Goal: Communication & Community: Participate in discussion

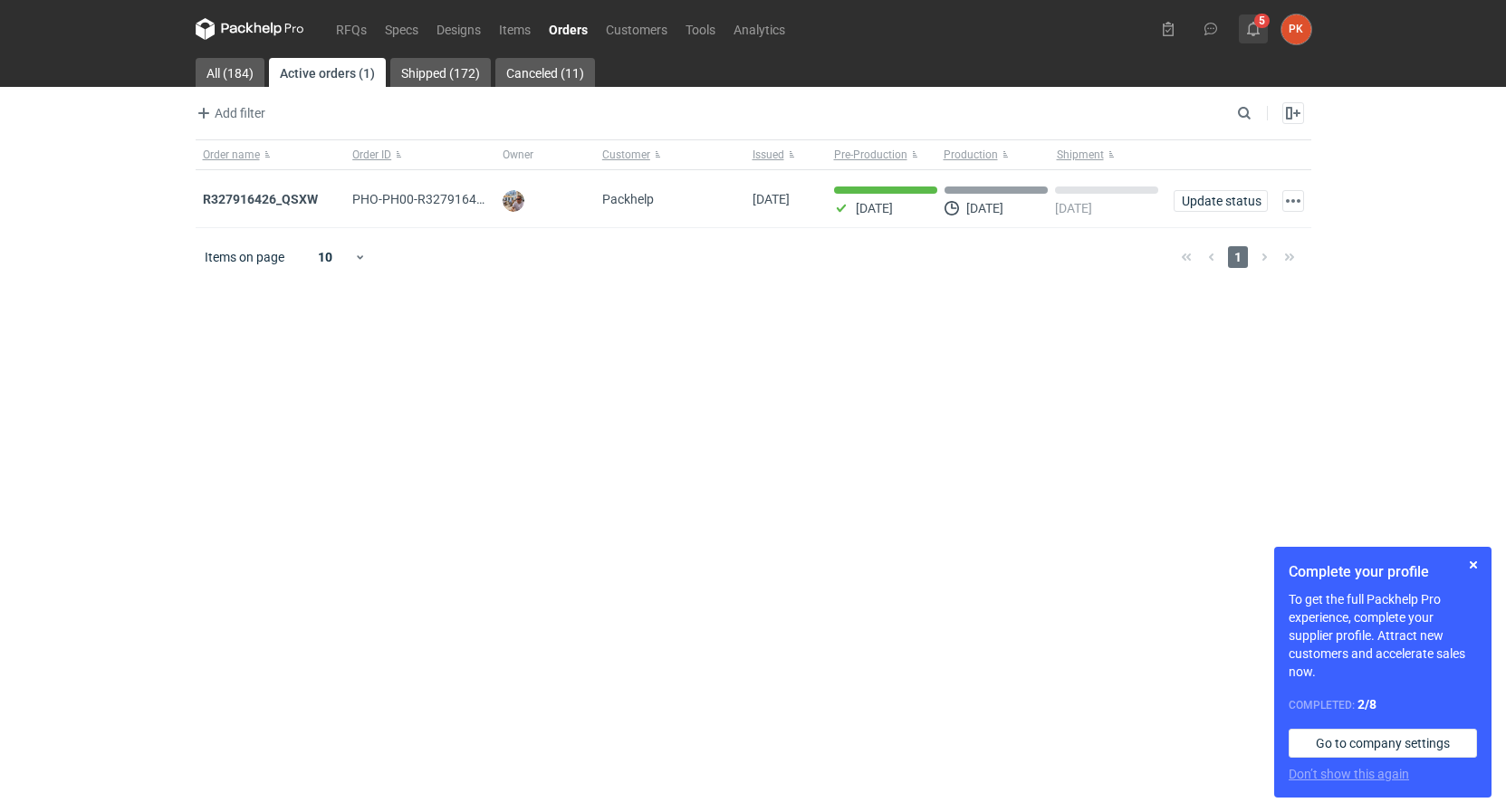
click at [1240, 34] on button "5" at bounding box center [1253, 29] width 29 height 29
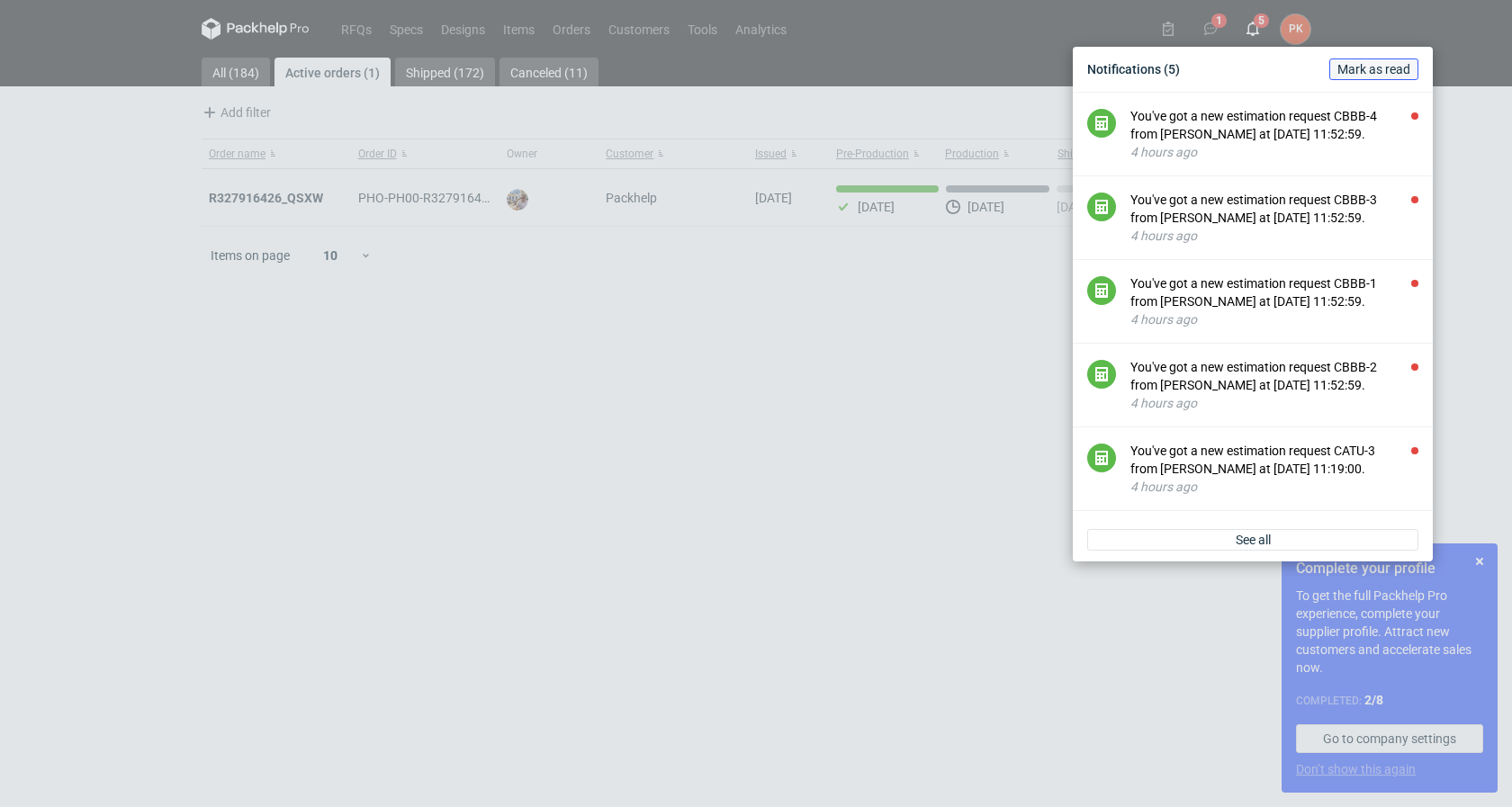
click at [1343, 60] on button "Mark as read" at bounding box center [1373, 69] width 89 height 21
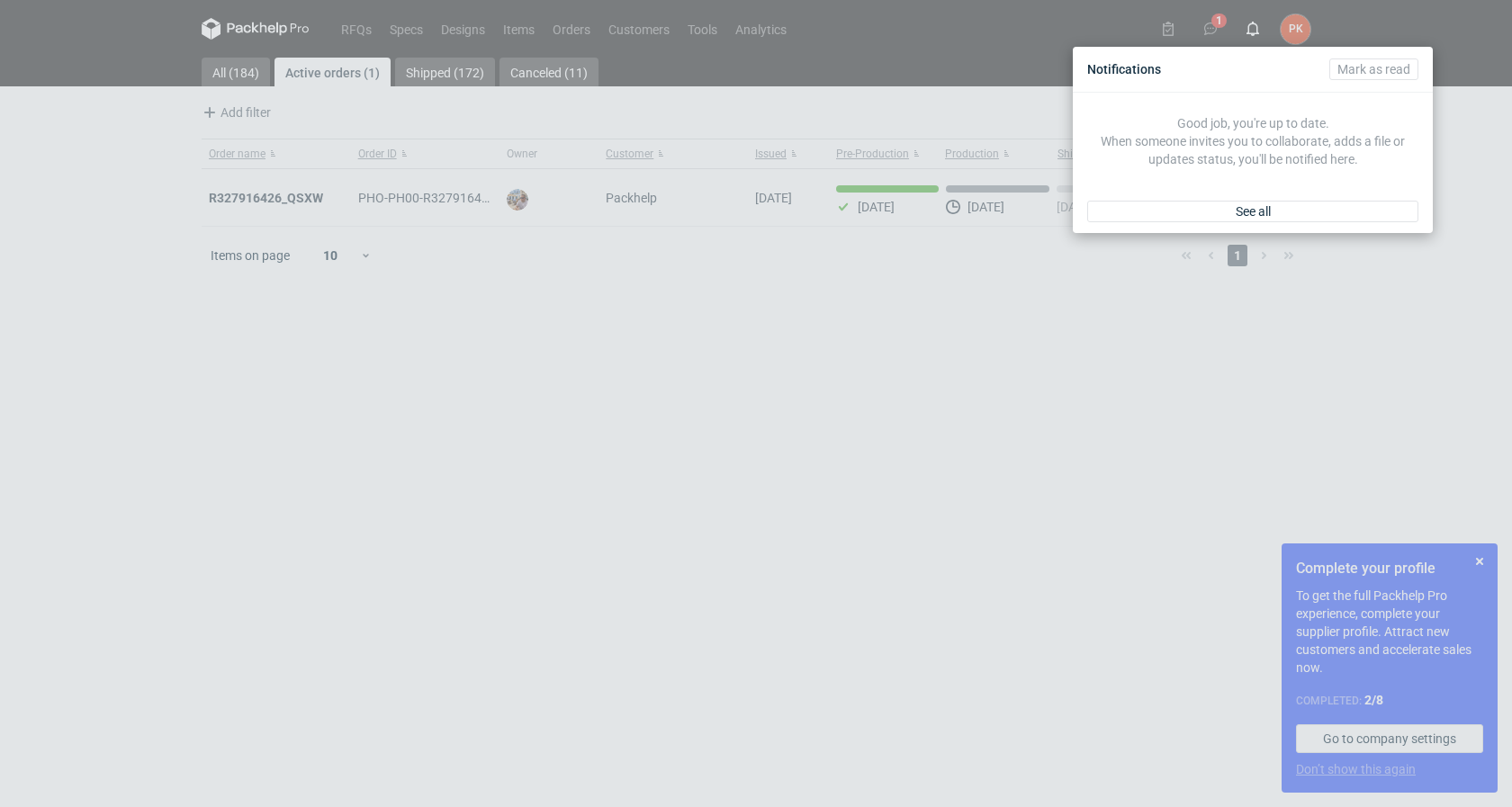
click at [1210, 20] on div "Notifications [PERSON_NAME] as read Good job, you're up to date. When someone i…" at bounding box center [756, 403] width 1512 height 807
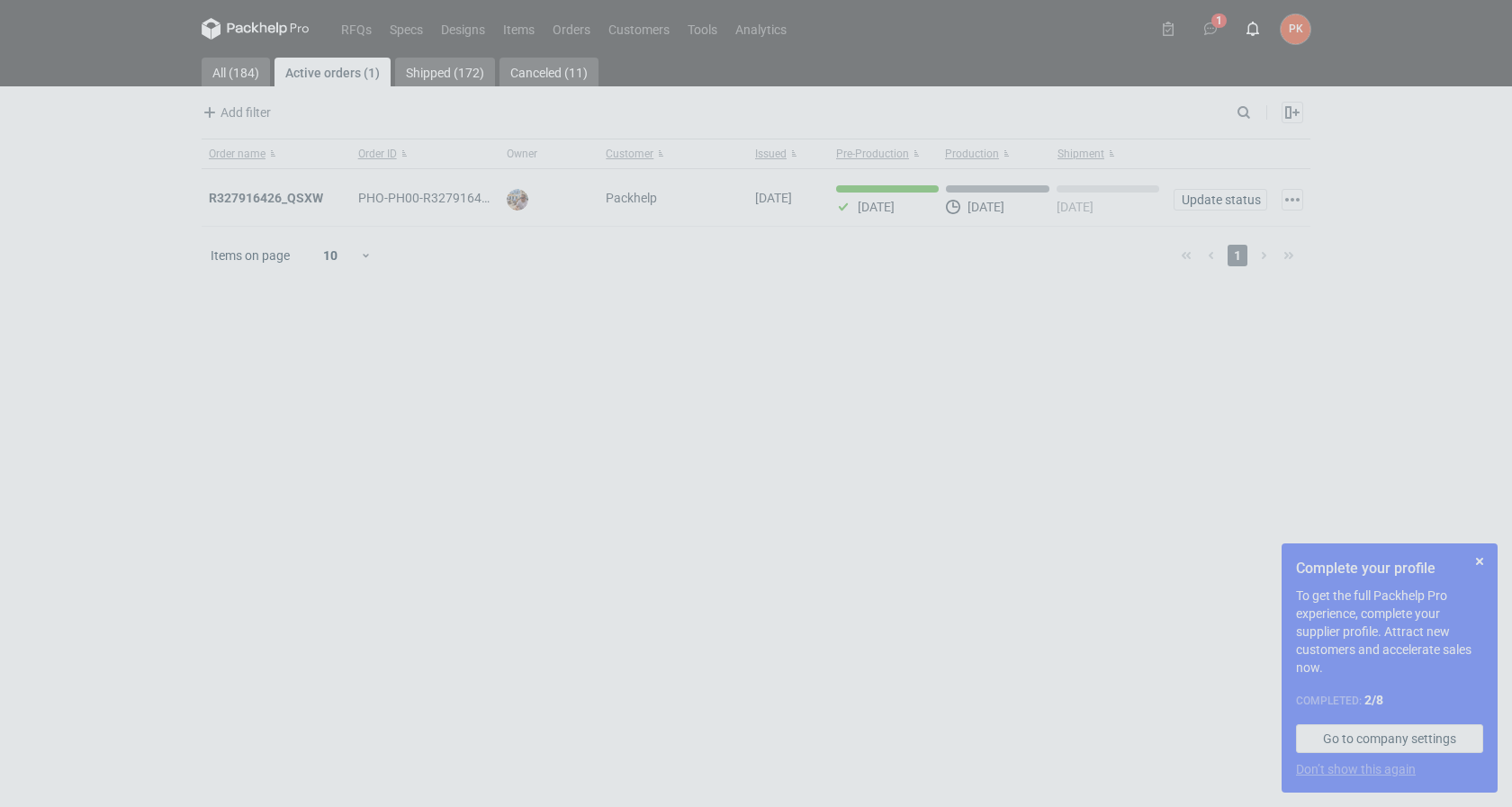
click at [1211, 24] on icon at bounding box center [1210, 28] width 14 height 14
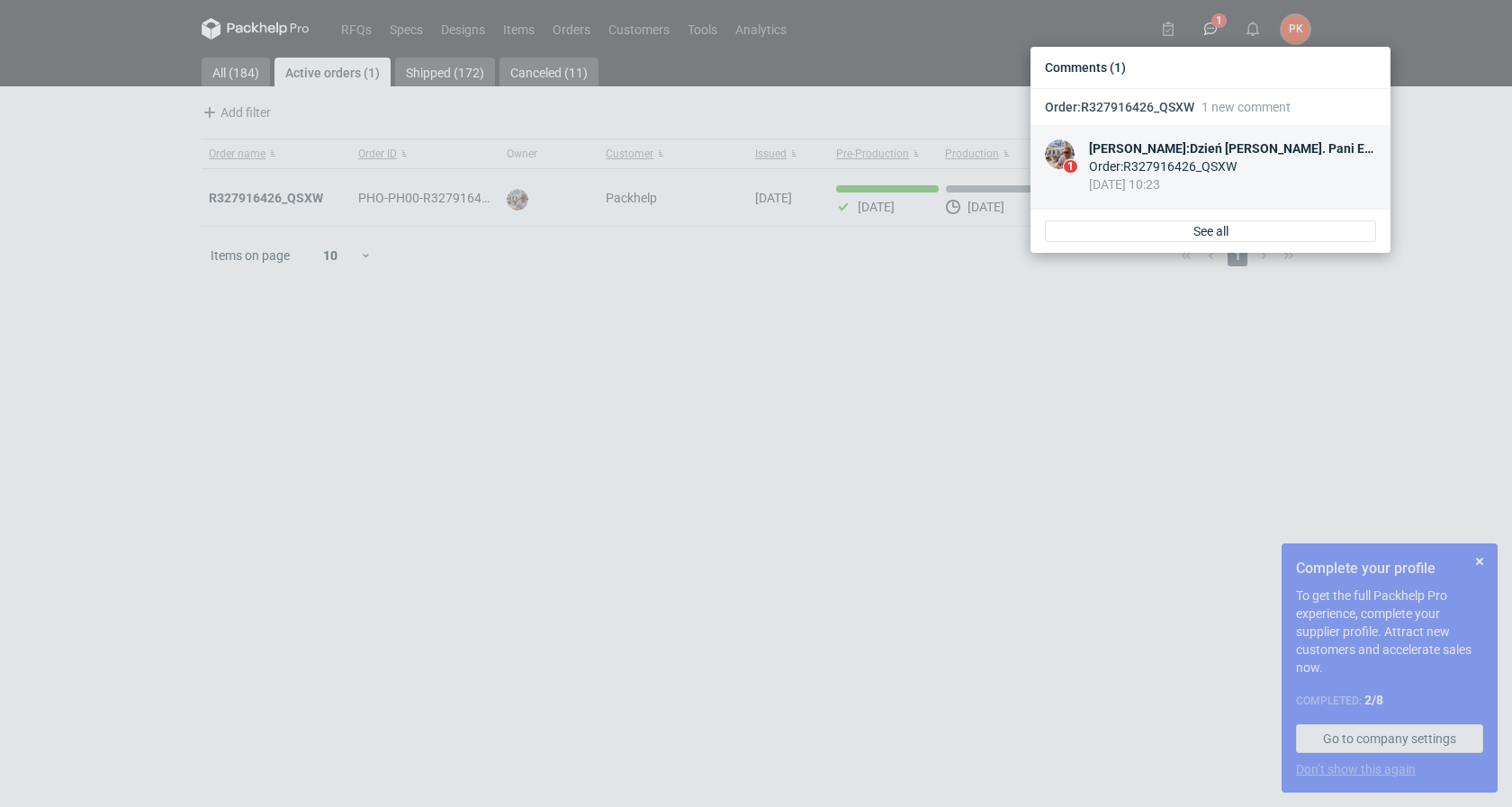
click at [1265, 139] on div "[PERSON_NAME] : Dzień [PERSON_NAME]. Pani Ewelino akcceptuje" at bounding box center [1232, 148] width 287 height 18
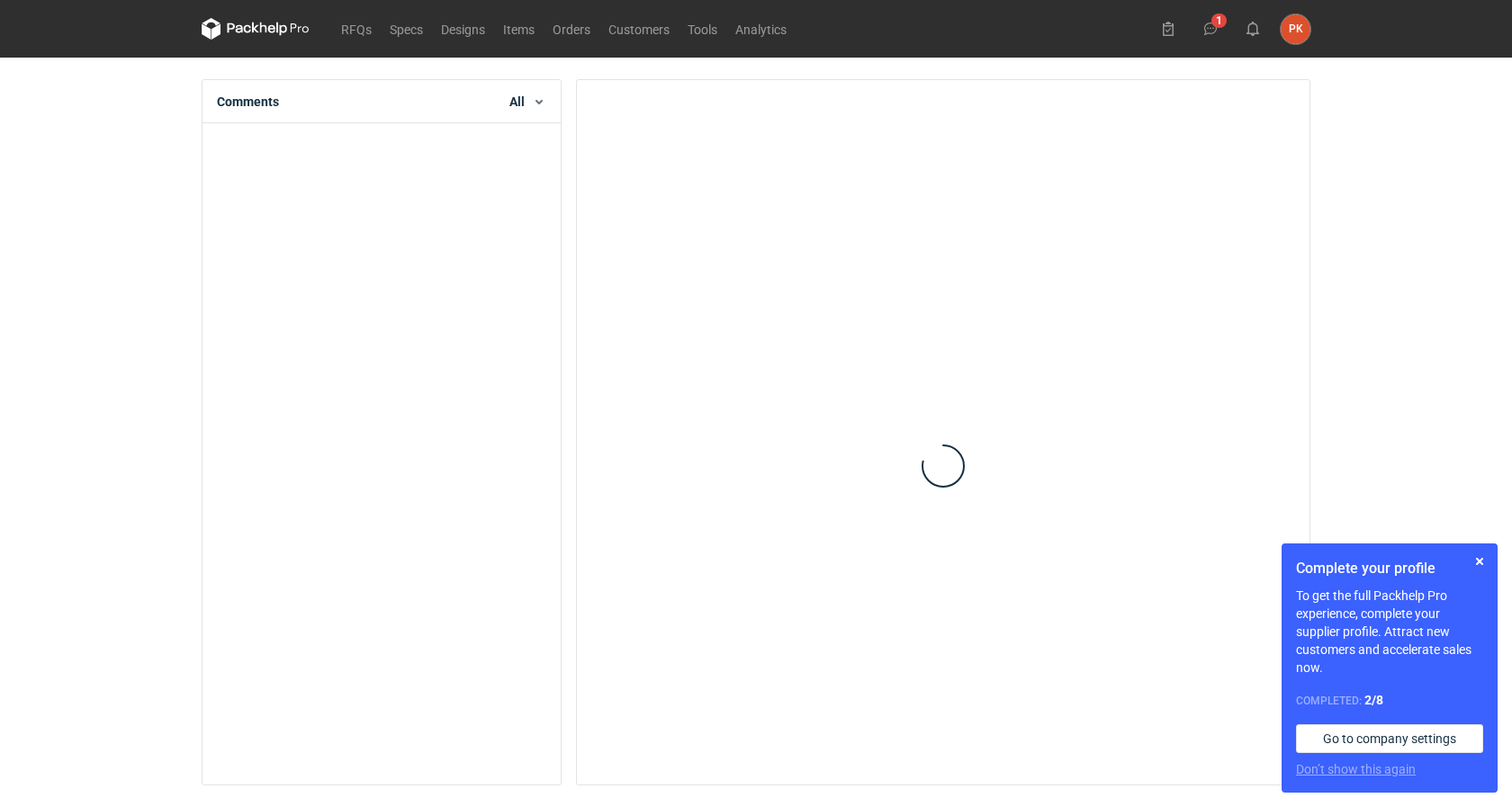
scroll to position [36, 0]
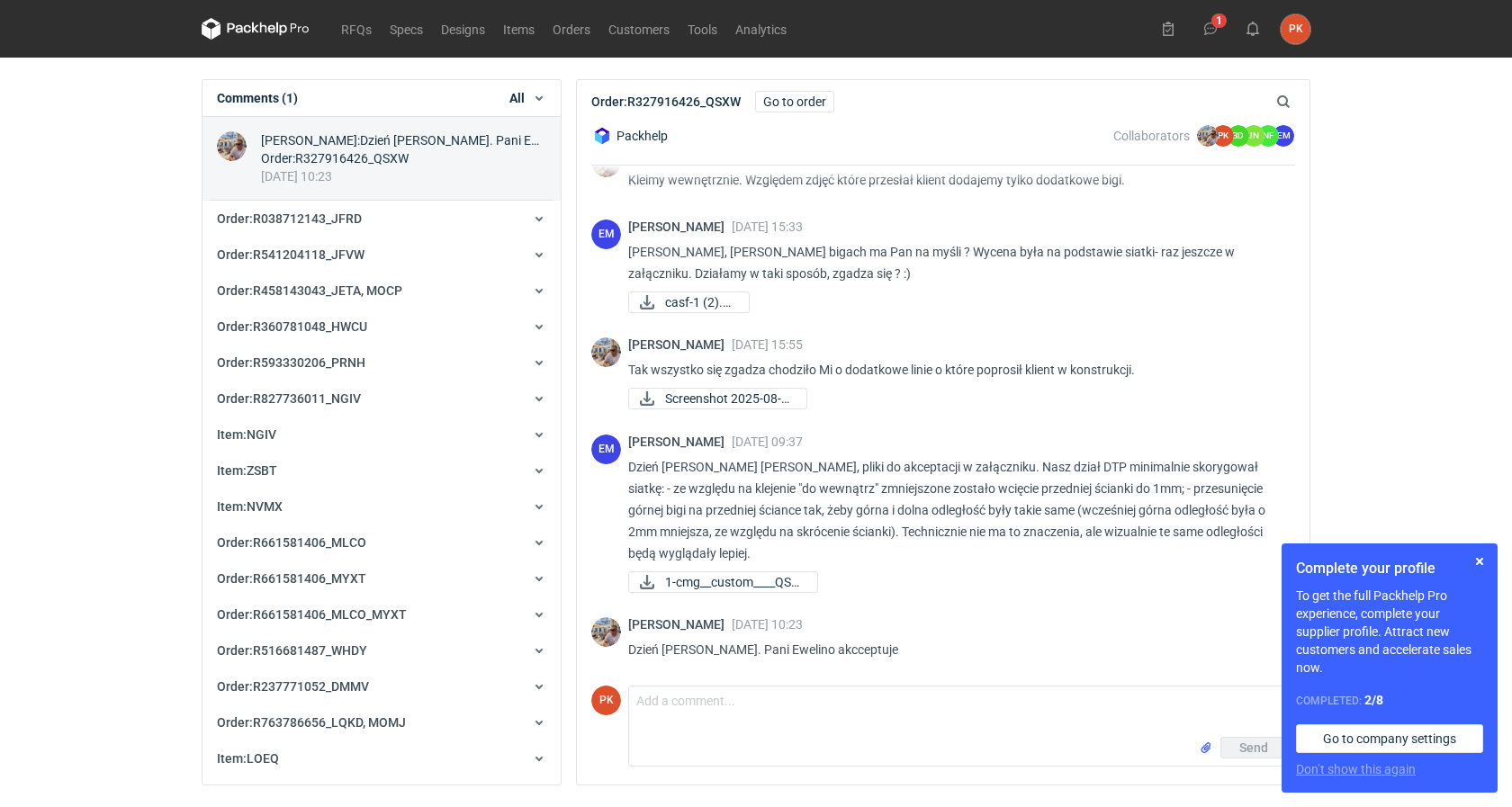
click at [1132, 299] on div "EM [PERSON_NAME] [DATE] 15:33 [PERSON_NAME], [PERSON_NAME] bigach ma Pan na myś…" at bounding box center [943, 268] width 704 height 119
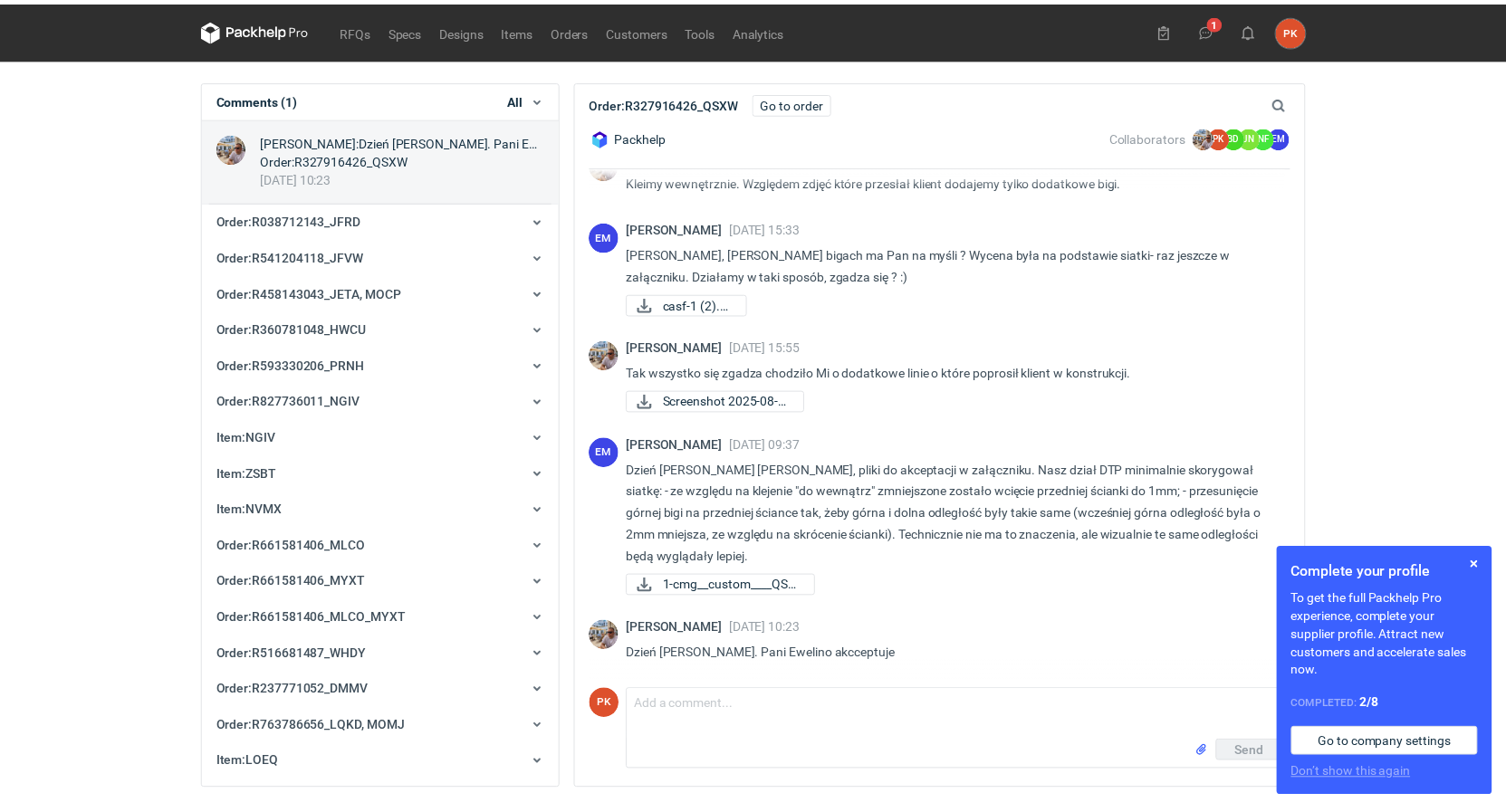
scroll to position [682, 0]
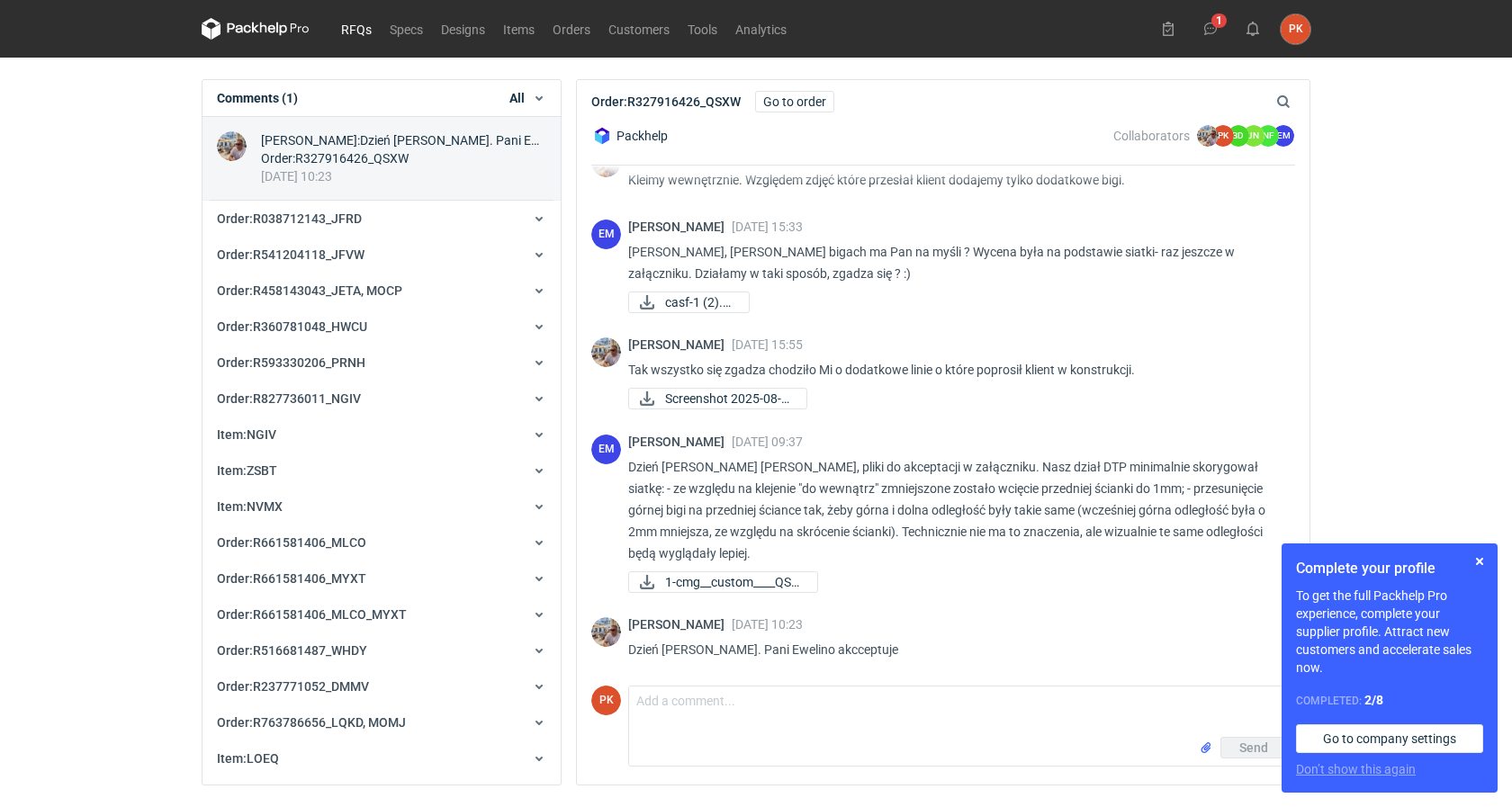
click at [365, 24] on link "RFQs" at bounding box center [356, 29] width 49 height 21
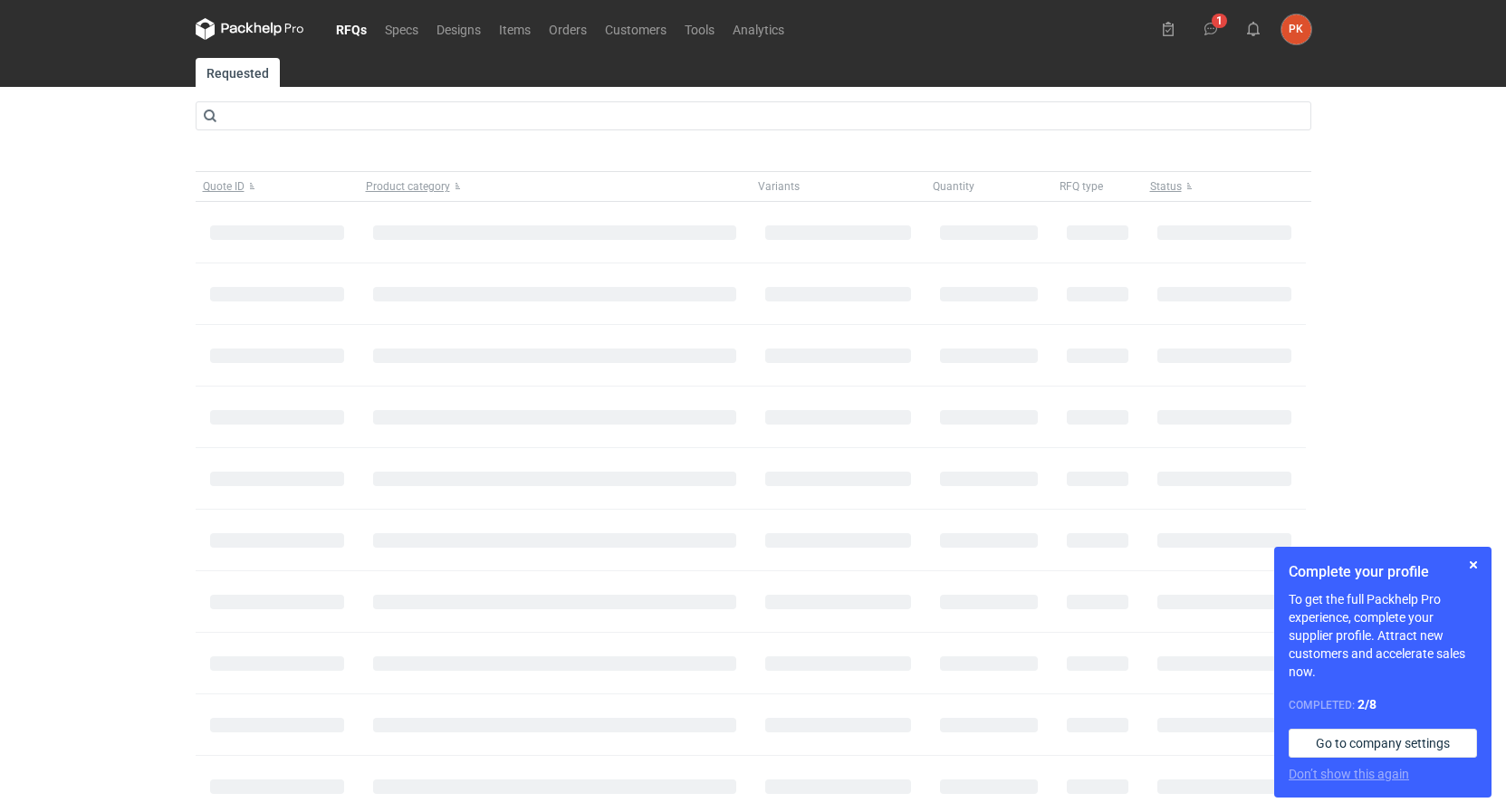
click at [0, 304] on div "RFQs Specs Designs Items Orders Customers Tools Analytics 1 PK [PERSON_NAME] [E…" at bounding box center [753, 406] width 1506 height 812
